Goal: Transaction & Acquisition: Purchase product/service

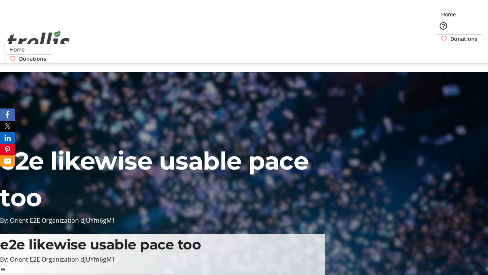
click at [451, 35] on span "Donations" at bounding box center [464, 39] width 27 height 8
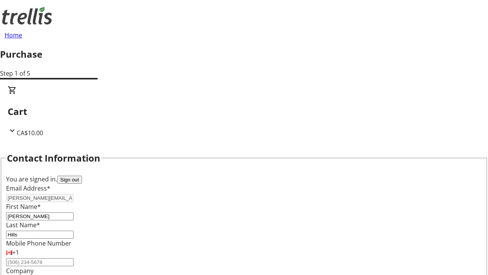
scroll to position [124, 0]
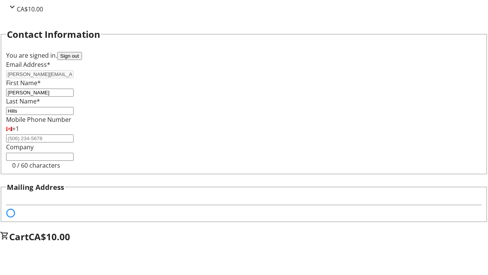
select select "BC"
select select "CA"
